Goal: Task Accomplishment & Management: Manage account settings

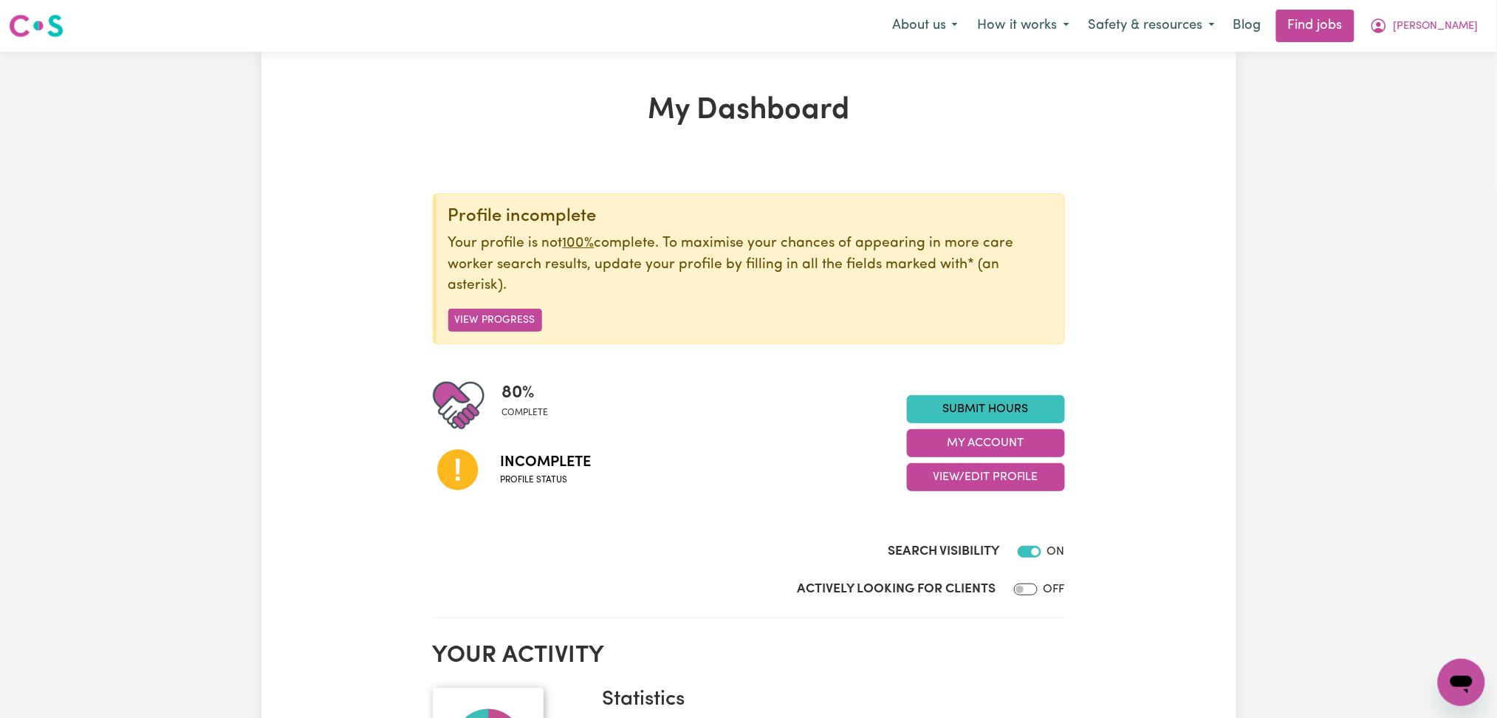
scroll to position [98, 0]
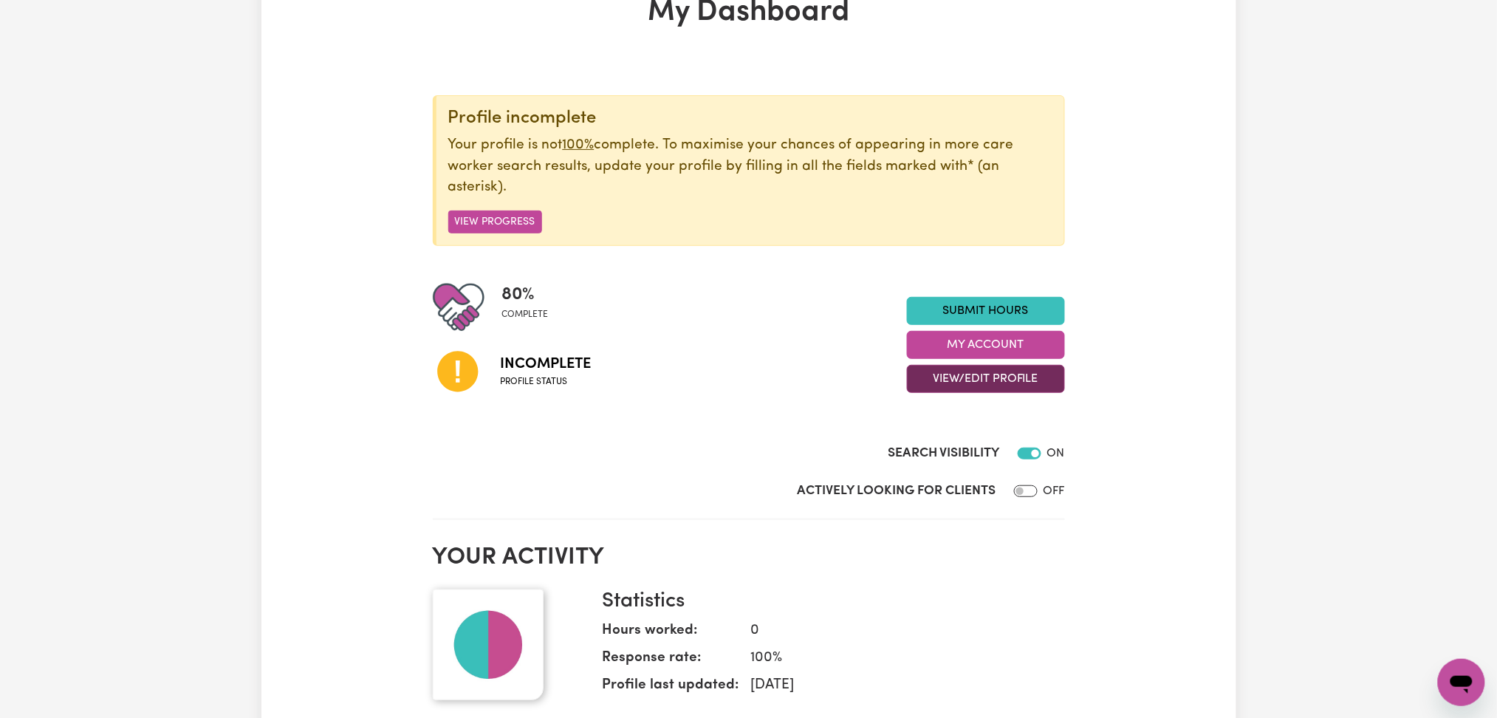
click at [978, 391] on button "View/Edit Profile" at bounding box center [986, 379] width 158 height 28
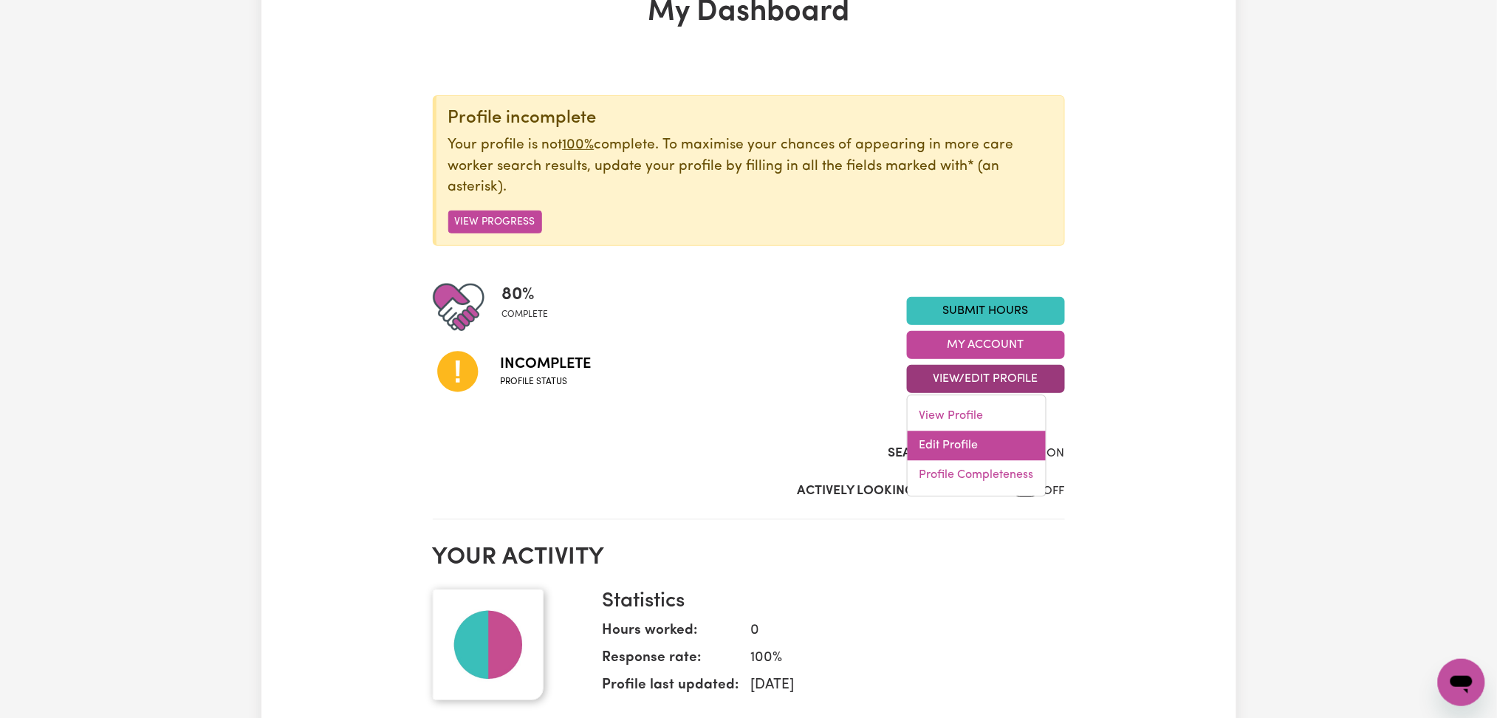
click at [964, 448] on link "Edit Profile" at bounding box center [976, 446] width 138 height 30
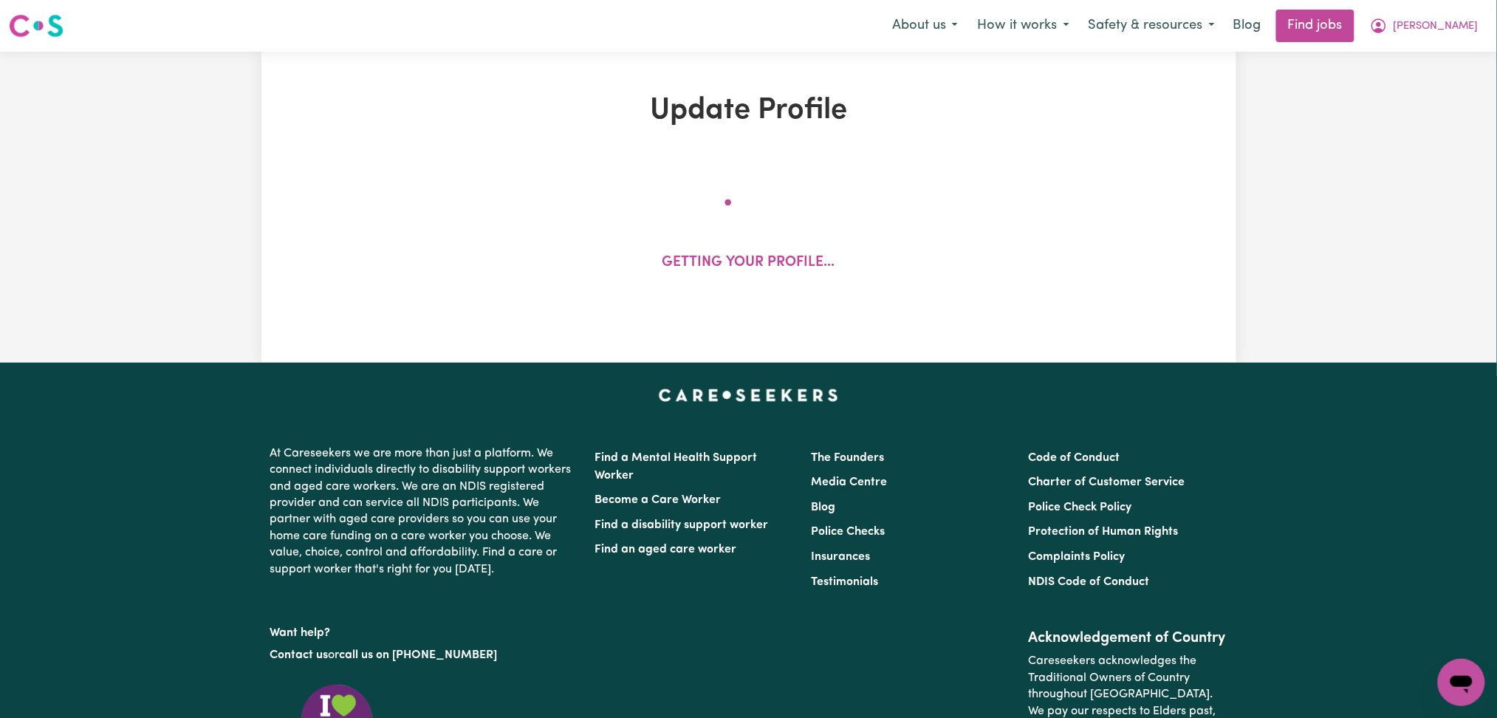
select select "[DEMOGRAPHIC_DATA]"
select select "[DEMOGRAPHIC_DATA] Work Visa"
select select "Studying a healthcare related degree or qualification"
select select "40"
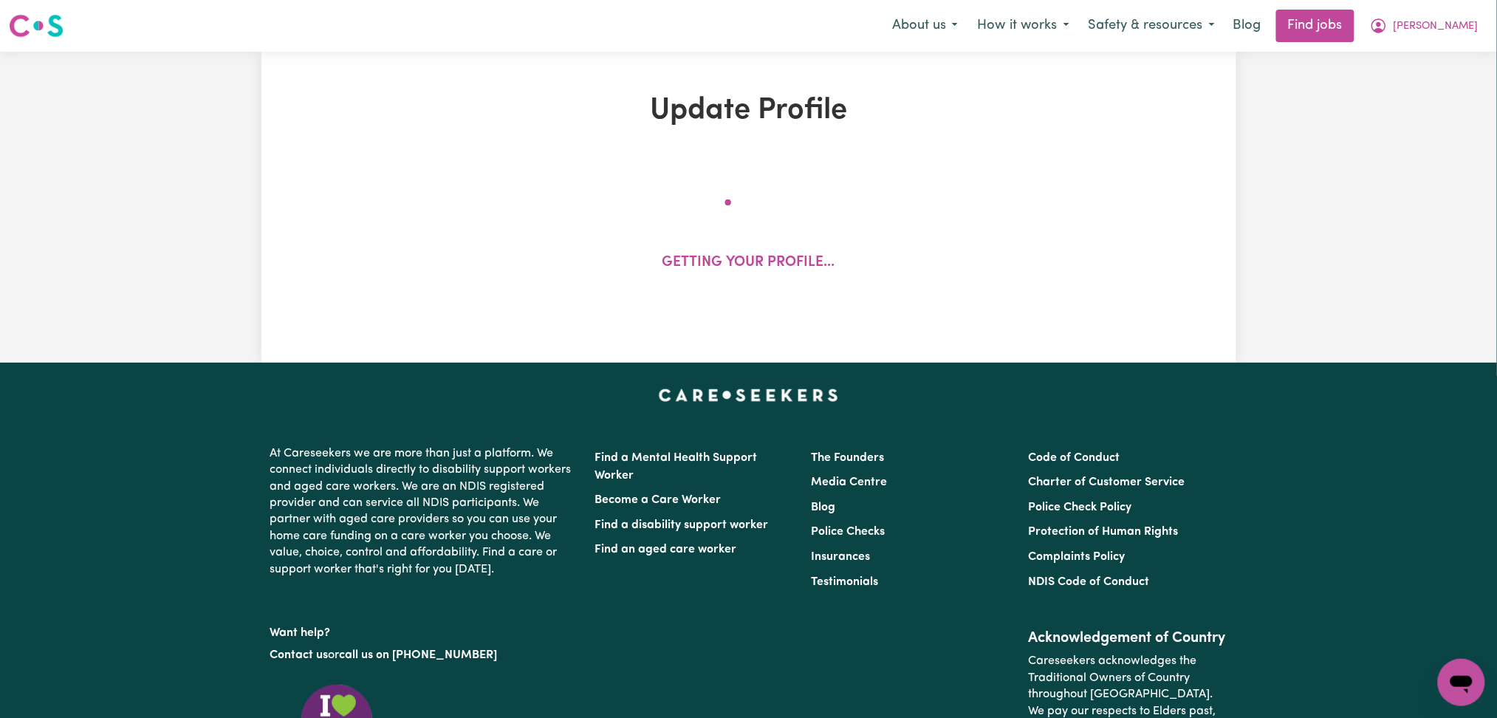
select select "40"
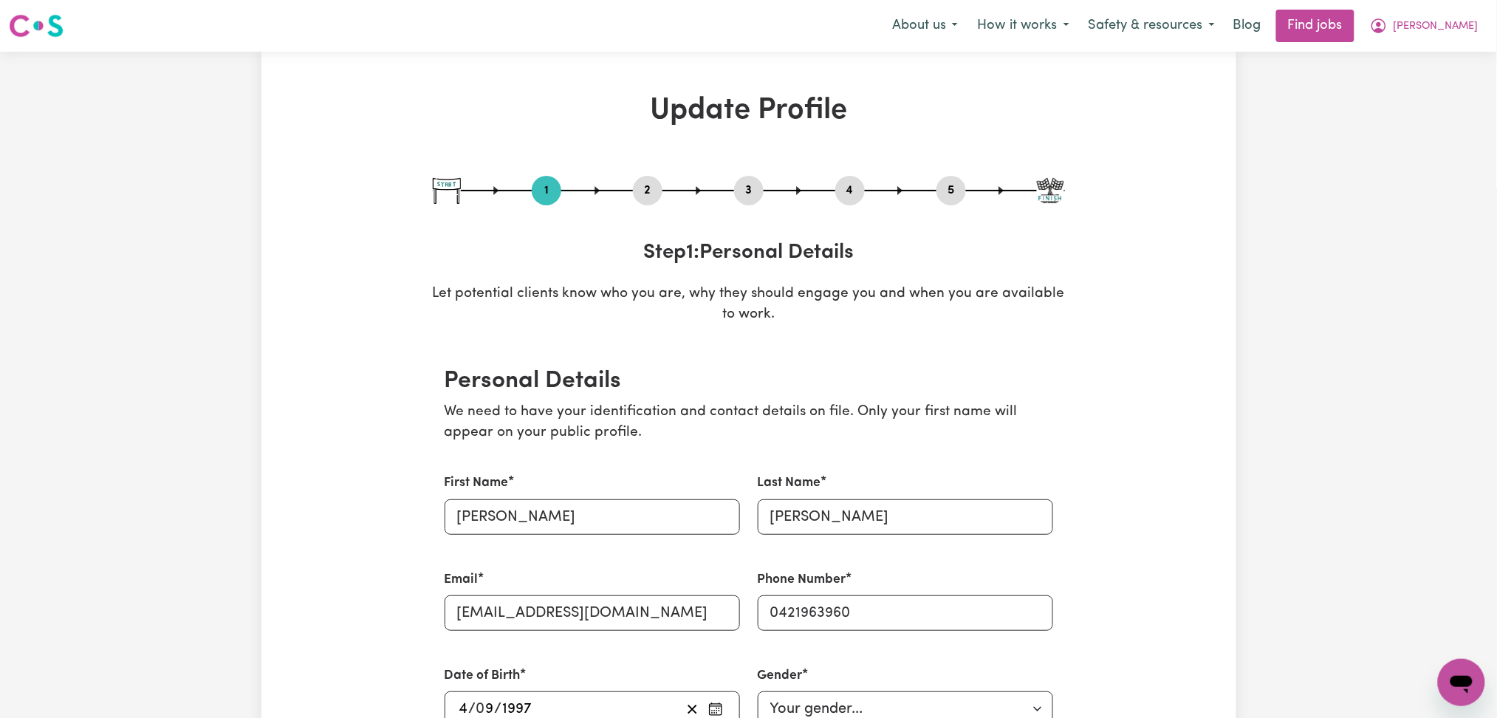
click at [959, 193] on button "5" at bounding box center [951, 190] width 30 height 19
select select "I am working in another industry"
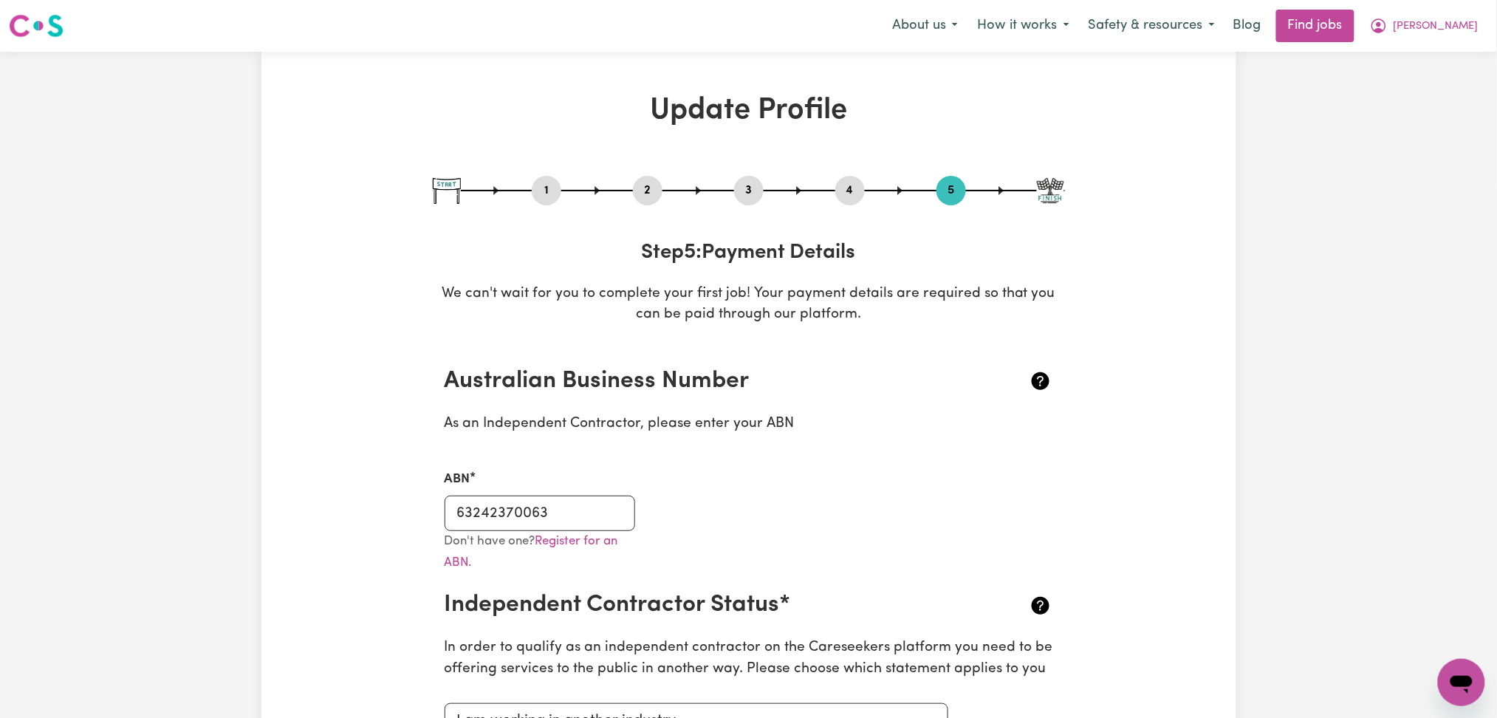
scroll to position [98, 0]
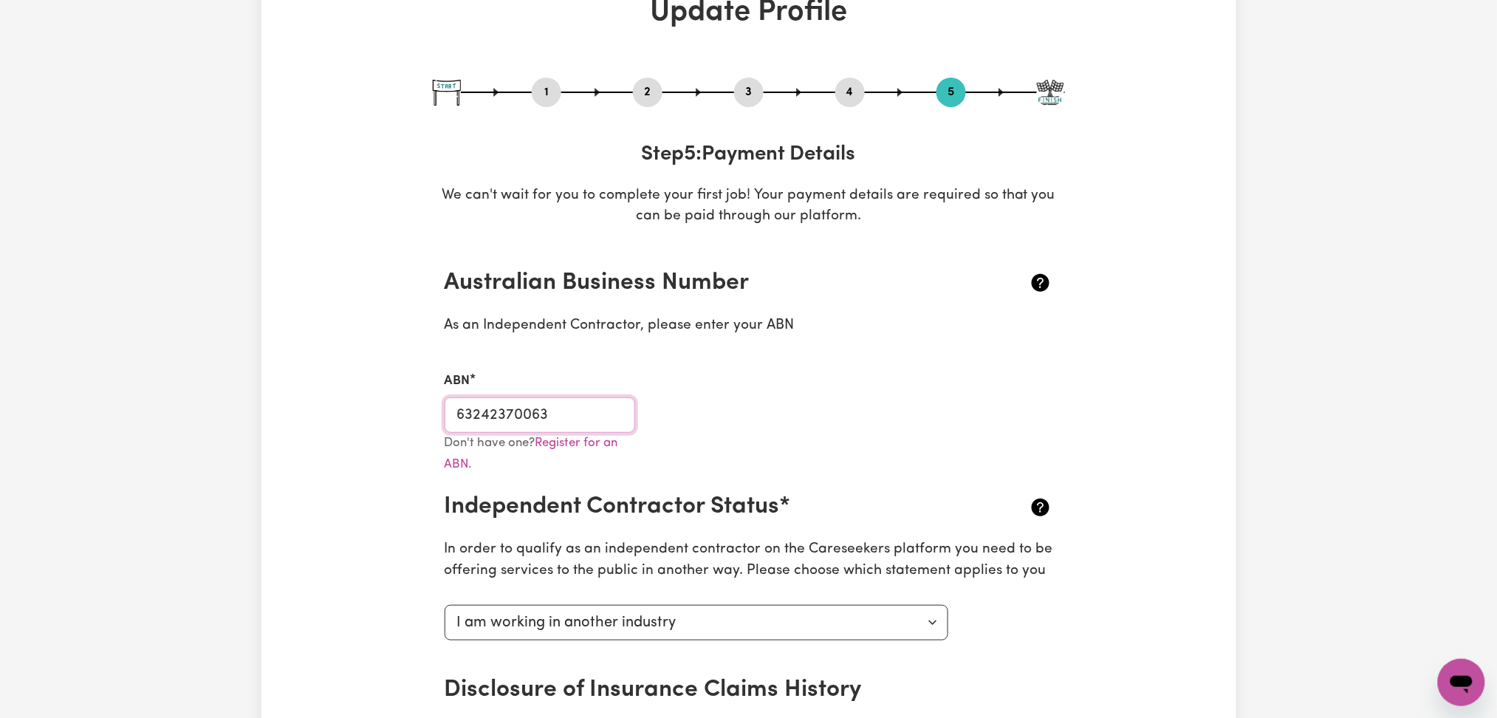
click at [562, 413] on input "63242370063" at bounding box center [540, 414] width 191 height 35
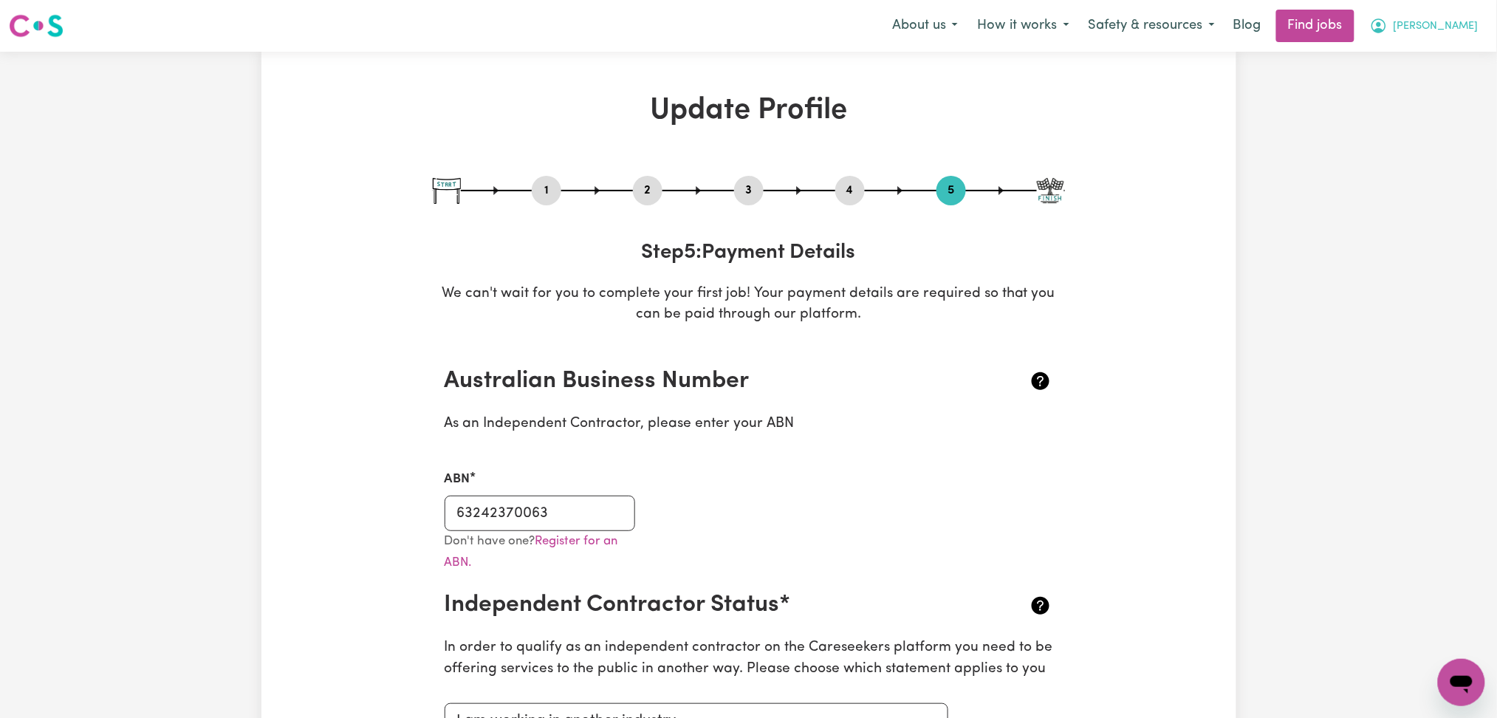
click at [1430, 27] on button "[PERSON_NAME]" at bounding box center [1424, 25] width 128 height 31
click at [1386, 109] on link "Logout" at bounding box center [1428, 113] width 117 height 28
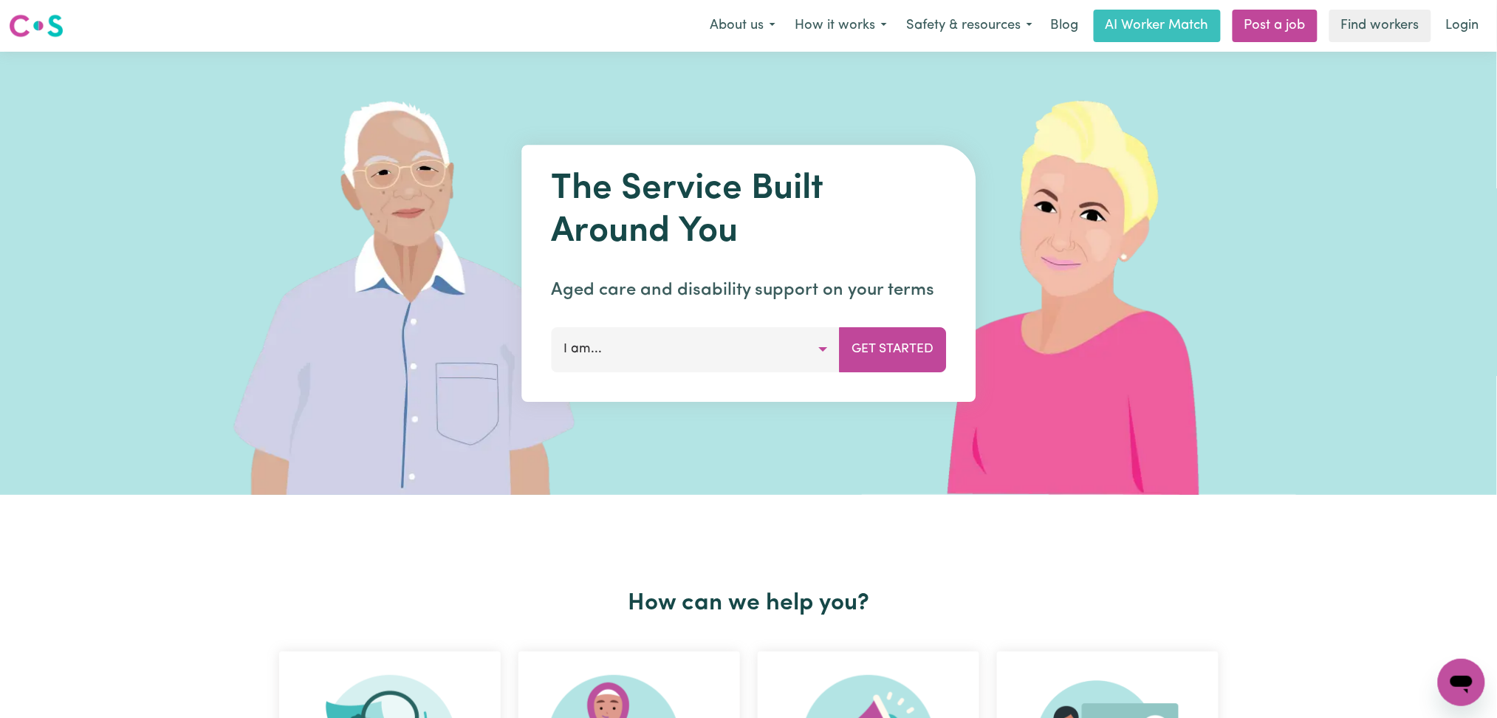
click at [1463, 48] on nav "Menu About us How it works Safety & resources Blog AI Worker Match Post a job F…" at bounding box center [748, 26] width 1497 height 52
click at [1460, 30] on link "Login" at bounding box center [1462, 26] width 51 height 32
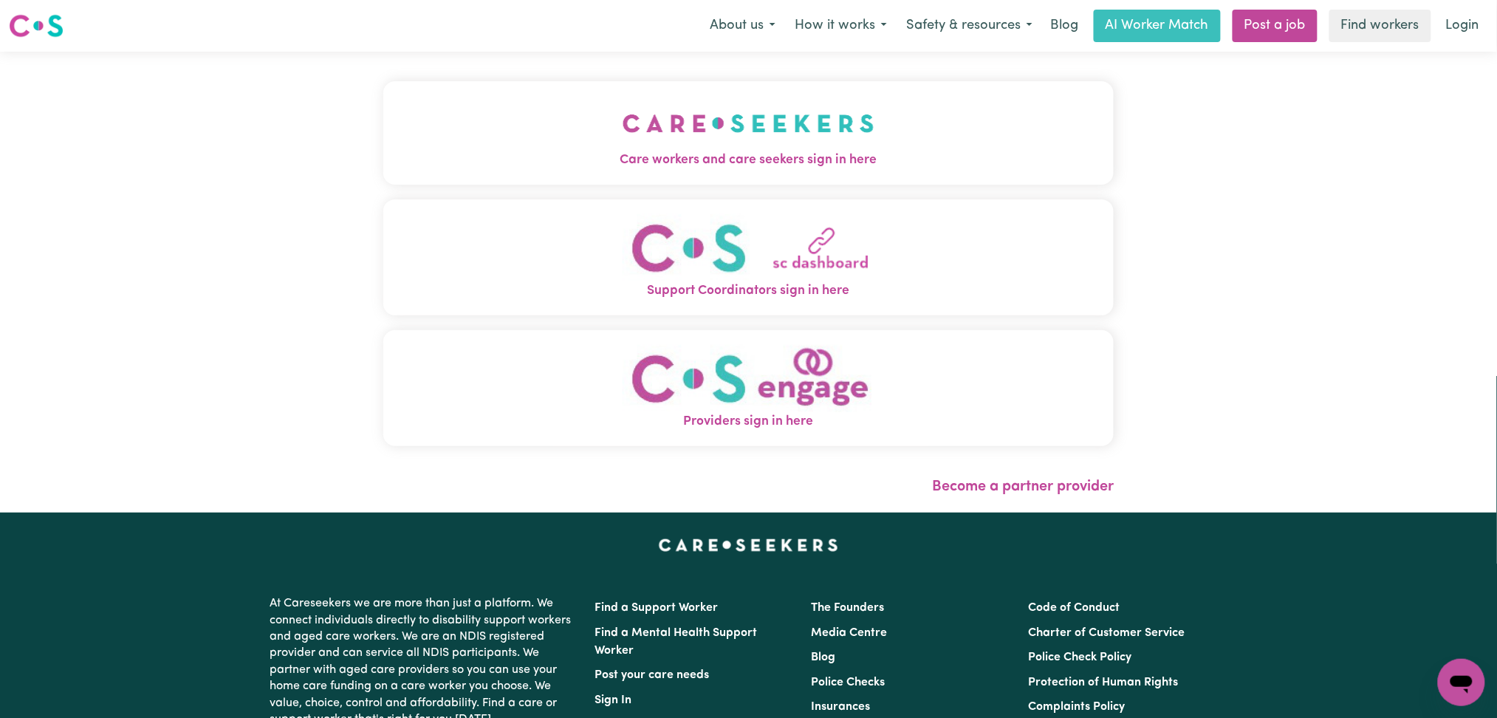
click at [742, 99] on div "Care workers and care seekers sign in here Support Coordinators sign in here Pr…" at bounding box center [748, 282] width 749 height 461
click at [476, 113] on button "Care workers and care seekers sign in here" at bounding box center [748, 132] width 731 height 103
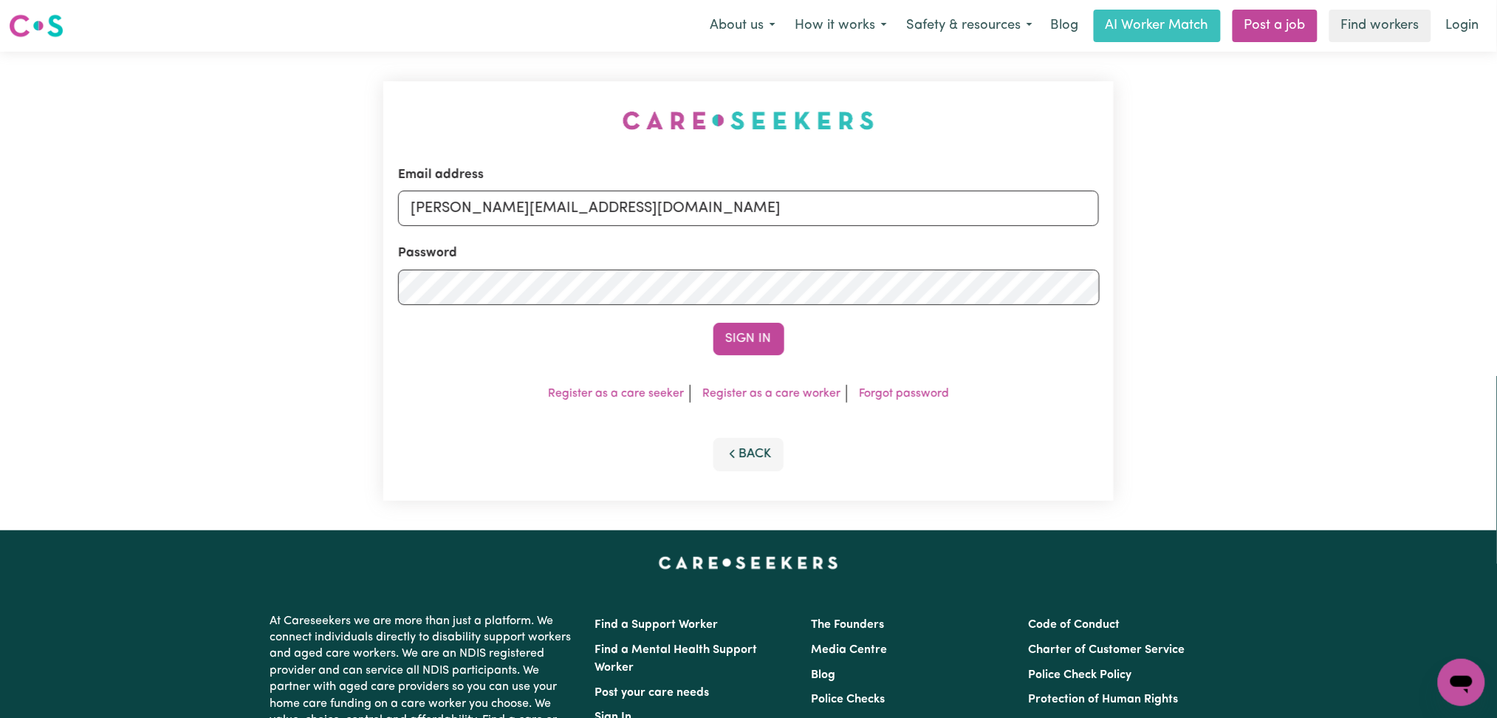
click at [589, 192] on div "Email address [PERSON_NAME][EMAIL_ADDRESS][DOMAIN_NAME] Password Sign In Regist…" at bounding box center [748, 290] width 731 height 419
drag, startPoint x: 560, startPoint y: 216, endPoint x: 549, endPoint y: 224, distance: 13.7
click at [560, 217] on input "[PERSON_NAME][EMAIL_ADDRESS][DOMAIN_NAME]" at bounding box center [748, 208] width 701 height 35
drag, startPoint x: 488, startPoint y: 206, endPoint x: 789, endPoint y: 255, distance: 304.4
click at [789, 255] on form "Email address Superuser~[EMAIL_ADDRESS][DOMAIN_NAME] Password Sign In" at bounding box center [748, 260] width 701 height 190
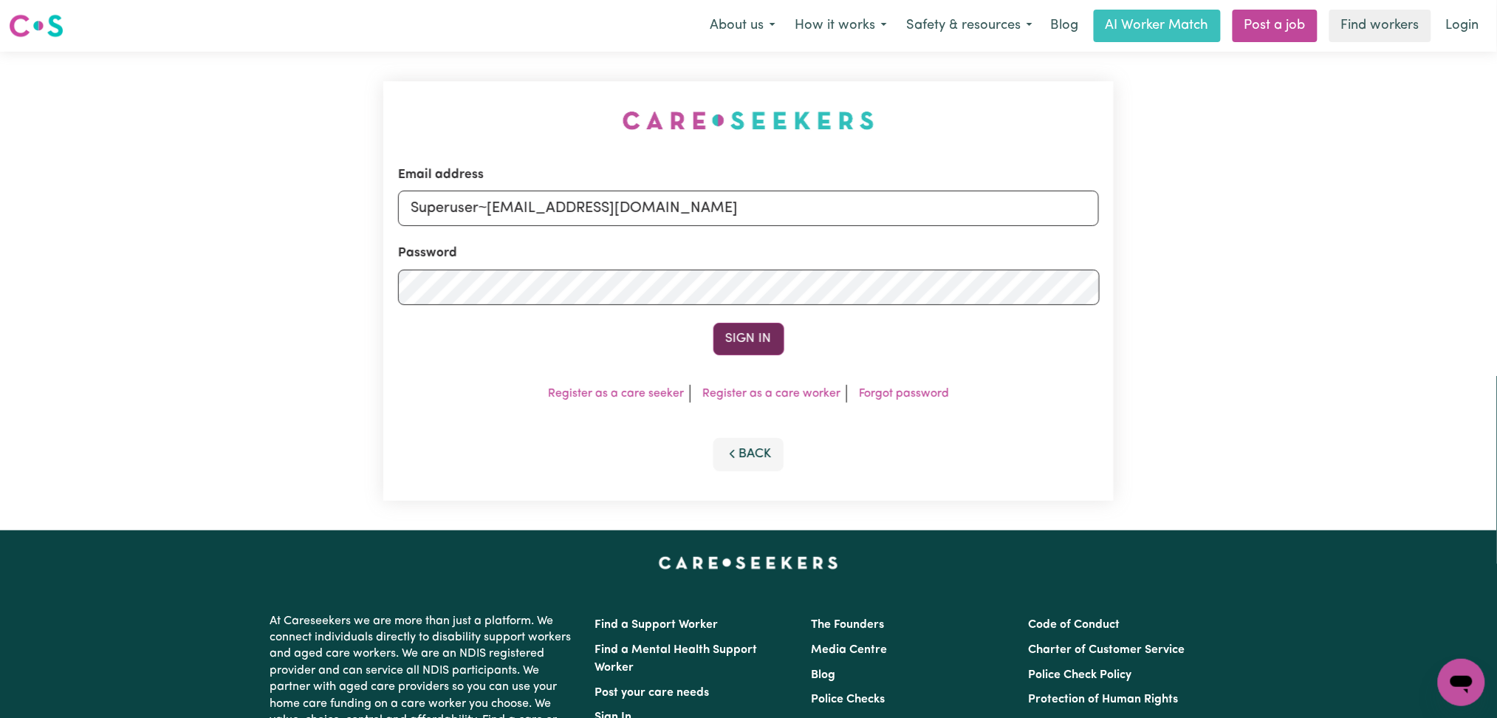
type input "Superuser~[EMAIL_ADDRESS][DOMAIN_NAME]"
click at [748, 341] on button "Sign In" at bounding box center [748, 339] width 71 height 32
